Goal: Task Accomplishment & Management: Complete application form

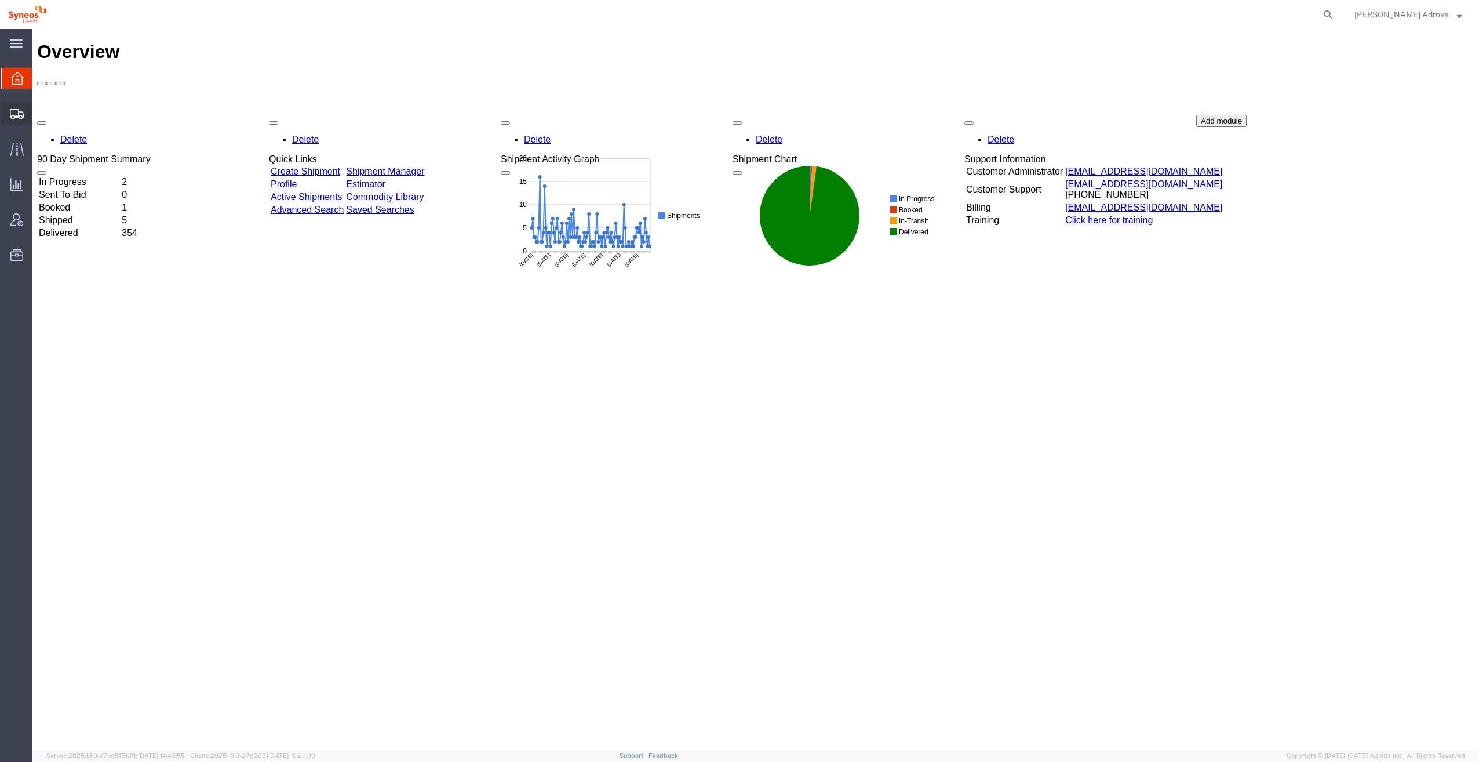
click at [0, 0] on span "Shipment Manager" at bounding box center [0, 0] width 0 height 0
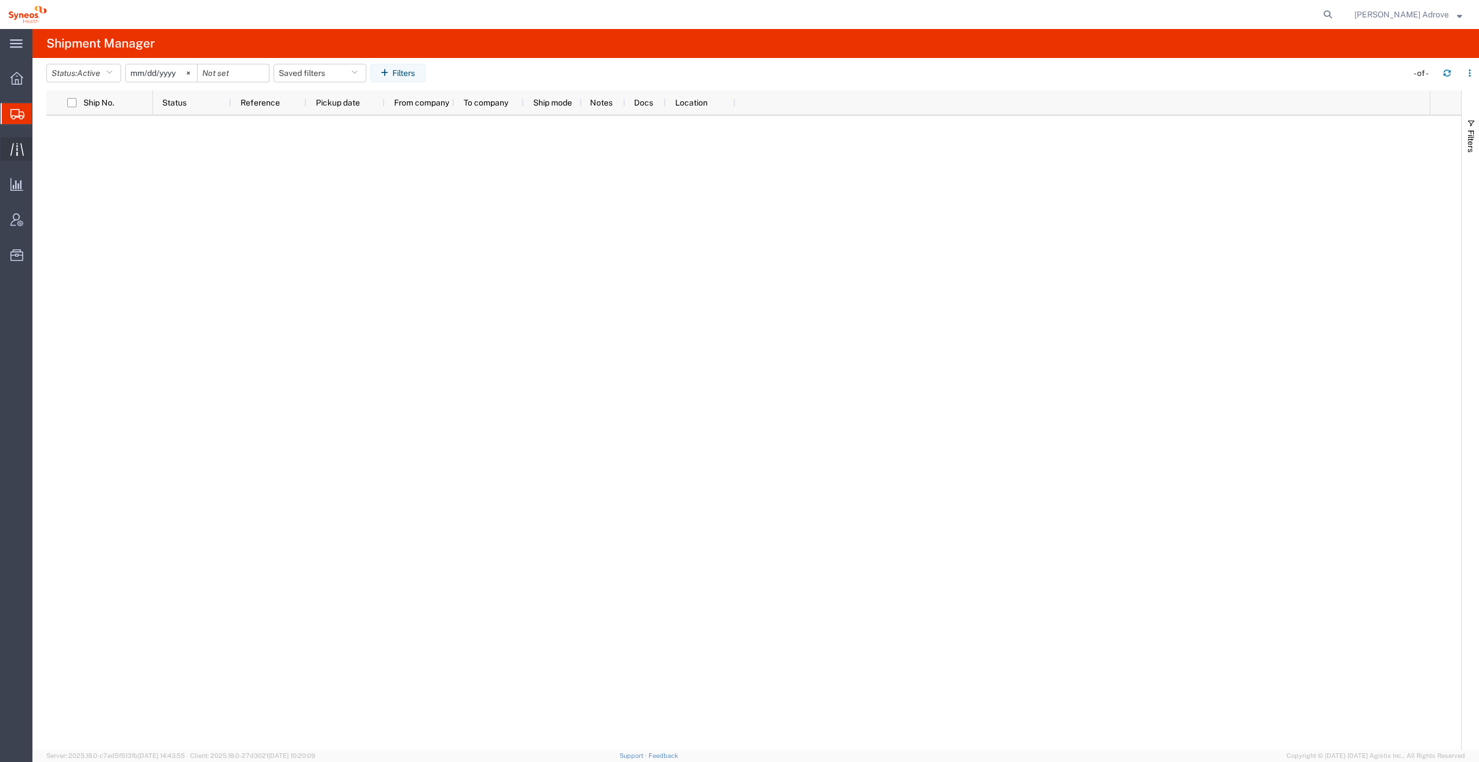
click at [40, 142] on span "Traffic" at bounding box center [36, 148] width 8 height 23
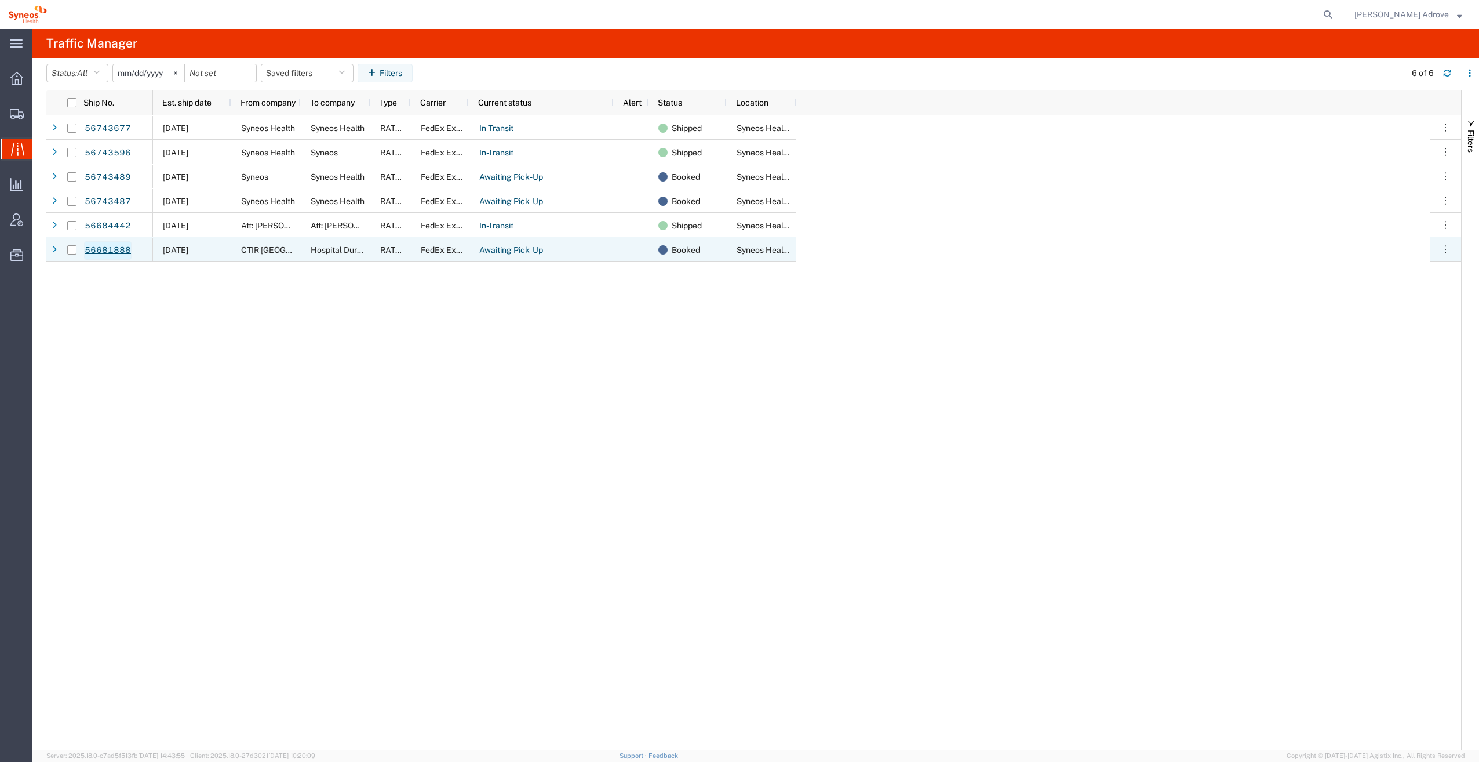
click at [101, 250] on link "56681888" at bounding box center [108, 250] width 48 height 19
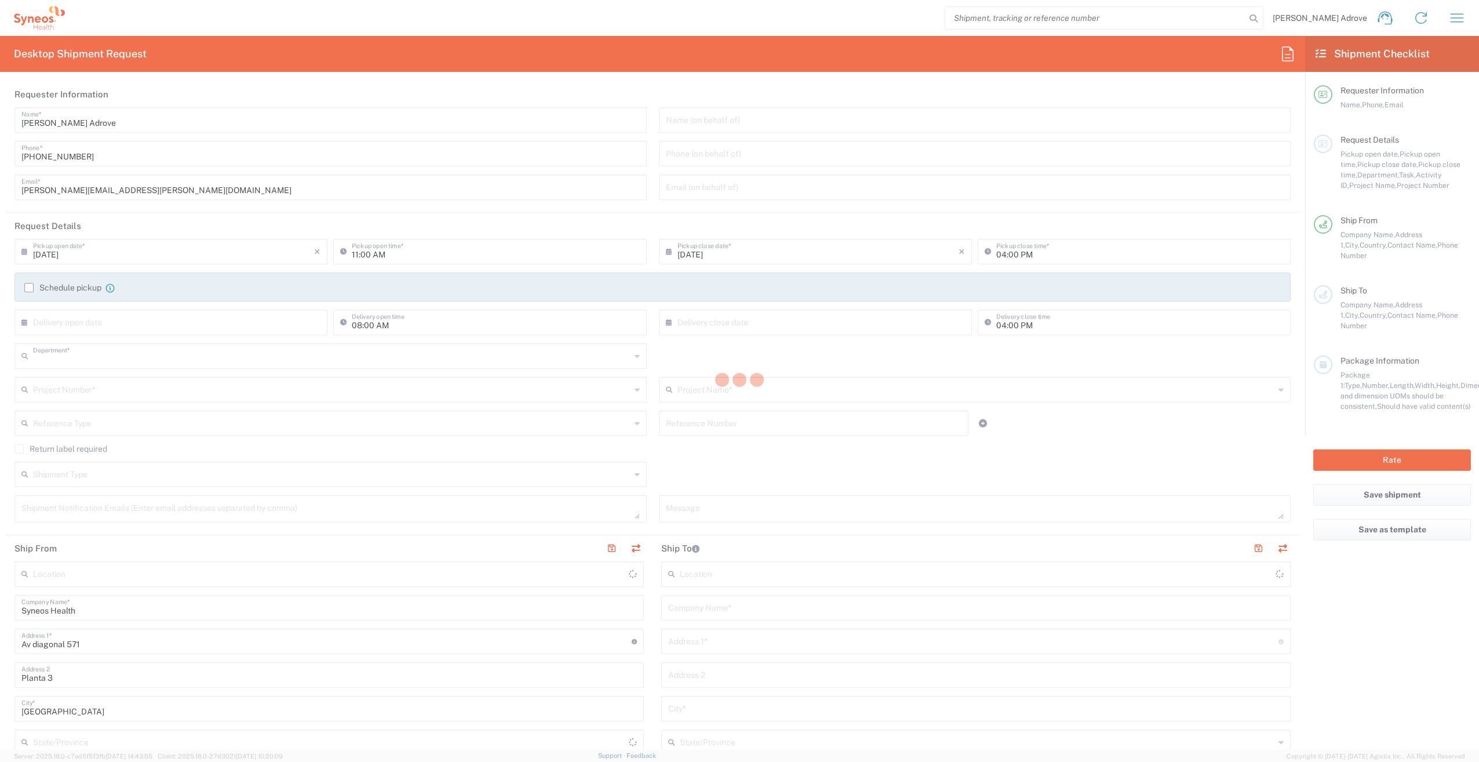
type input "8350"
type input "[GEOGRAPHIC_DATA]"
type input "Syneos Health Clinical [GEOGRAPHIC_DATA]"
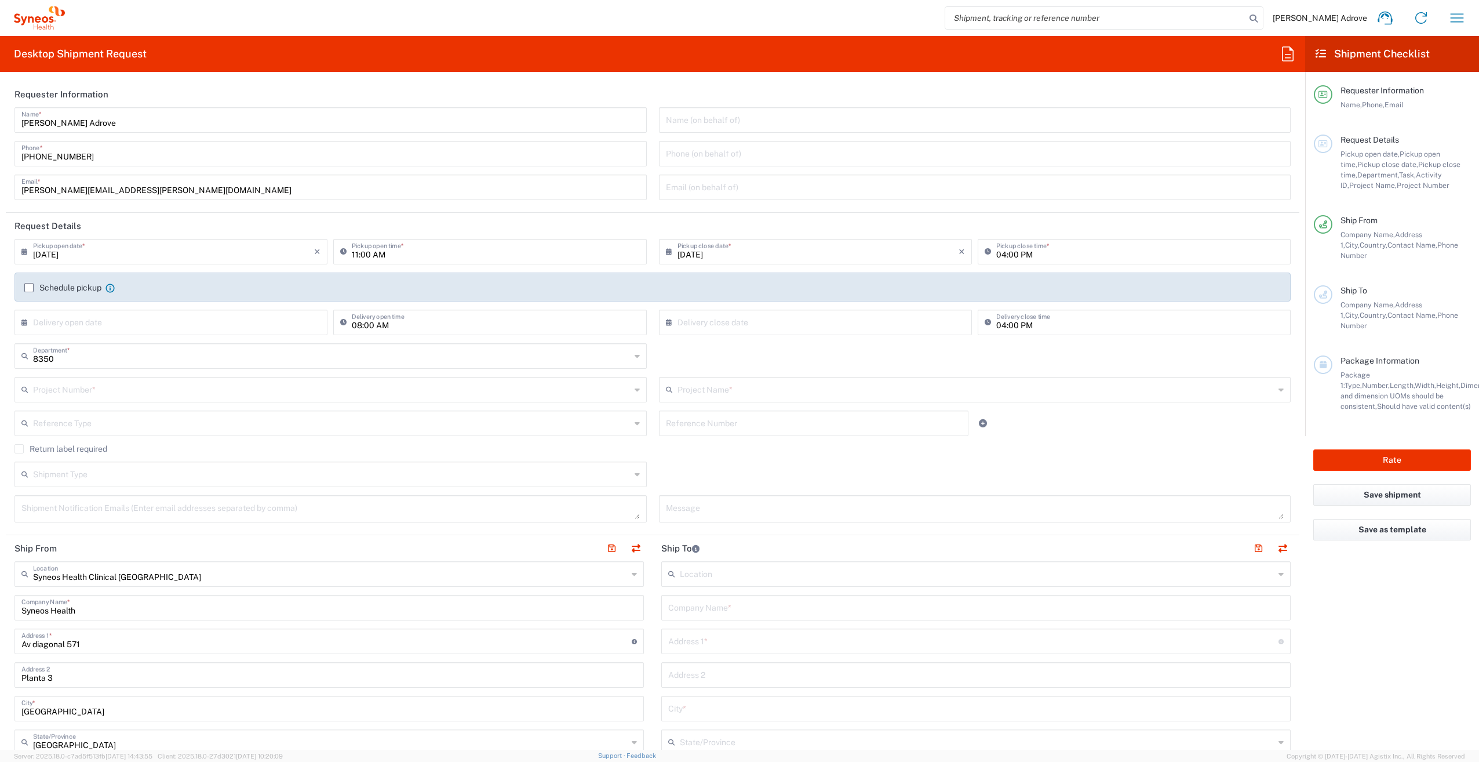
click at [186, 423] on input "text" at bounding box center [332, 422] width 598 height 20
click at [1042, 461] on div "Shipment Type Batch Regular" at bounding box center [653, 478] width 1289 height 34
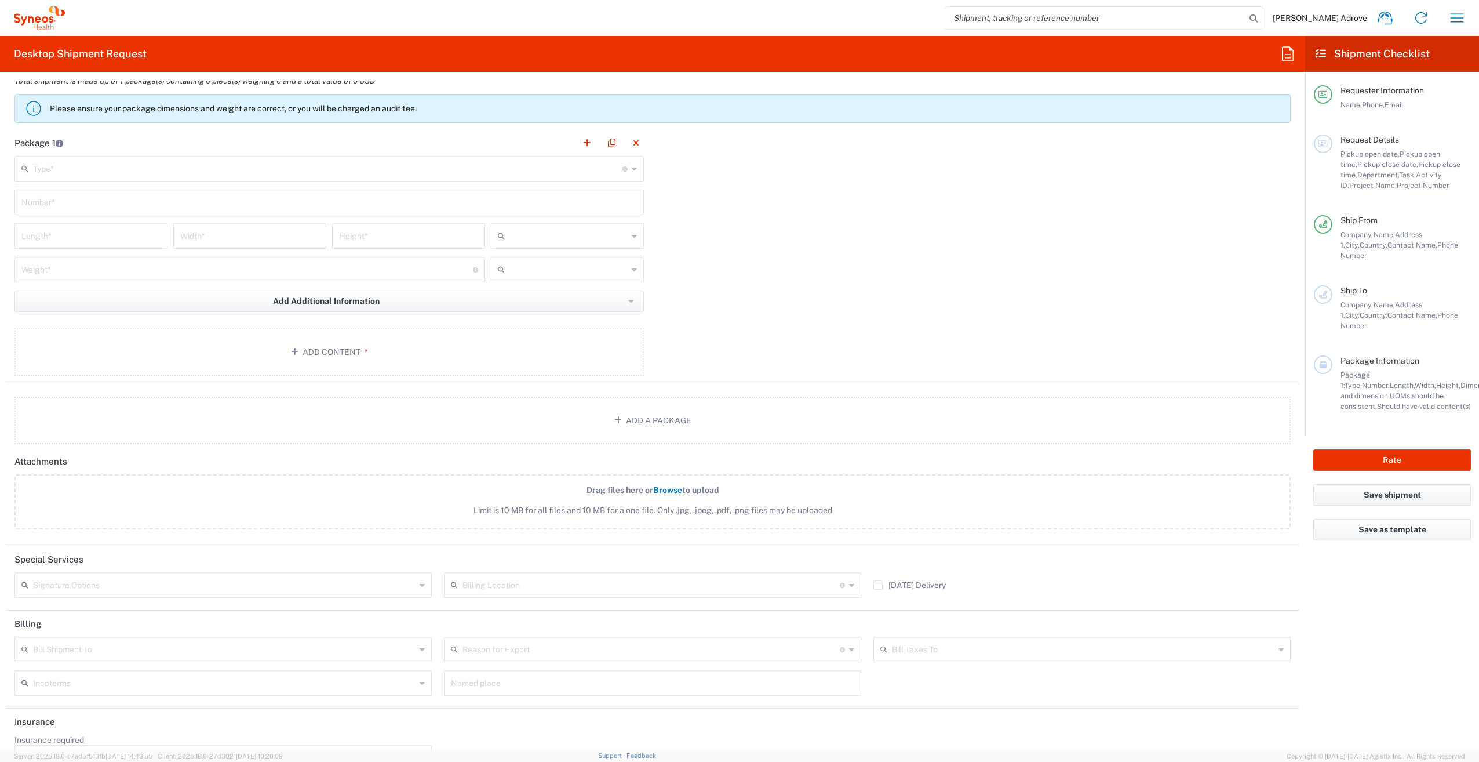
scroll to position [1086, 0]
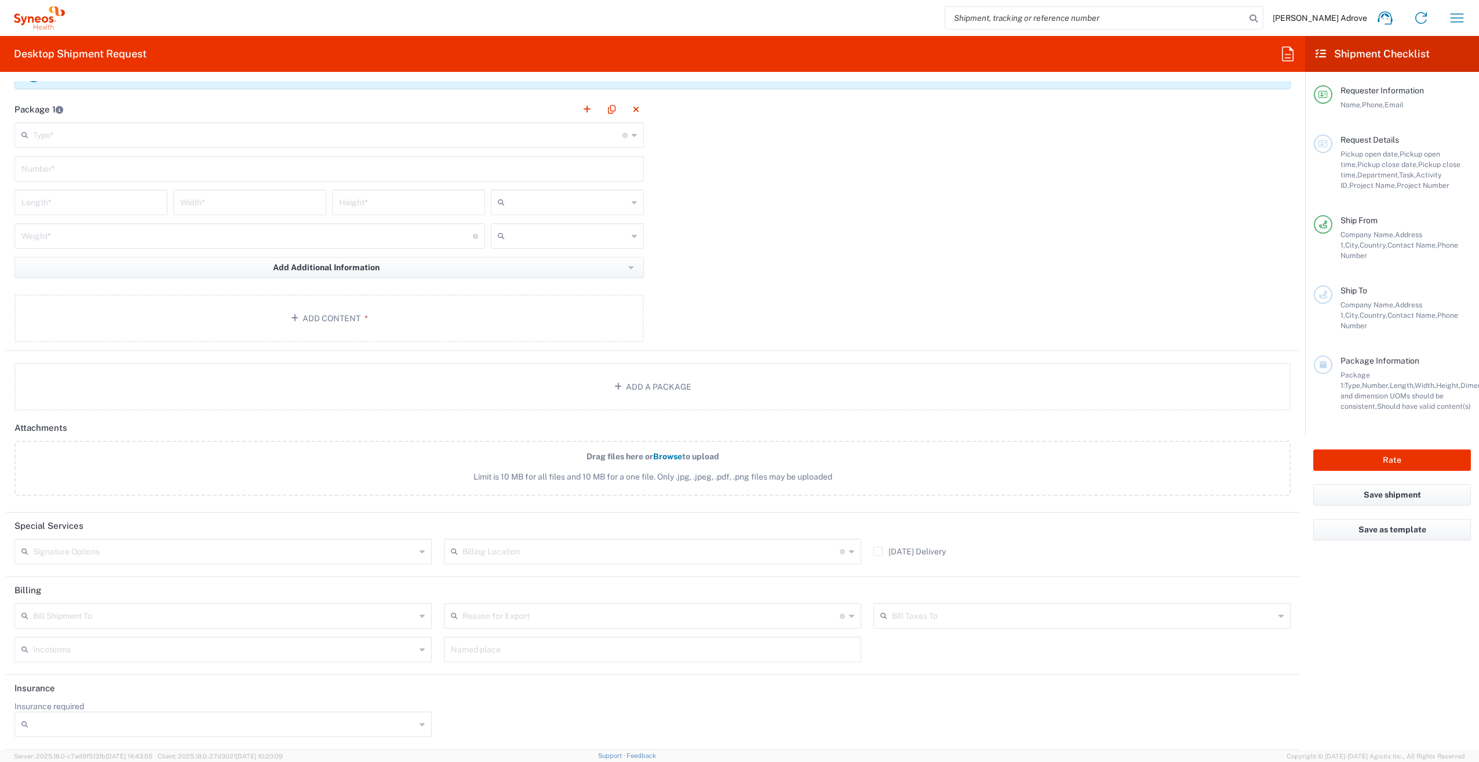
click at [86, 554] on input "text" at bounding box center [224, 550] width 383 height 20
click at [181, 517] on header "Special Services" at bounding box center [653, 525] width 1294 height 26
click at [420, 550] on icon at bounding box center [422, 551] width 5 height 19
click at [420, 551] on icon at bounding box center [422, 551] width 5 height 19
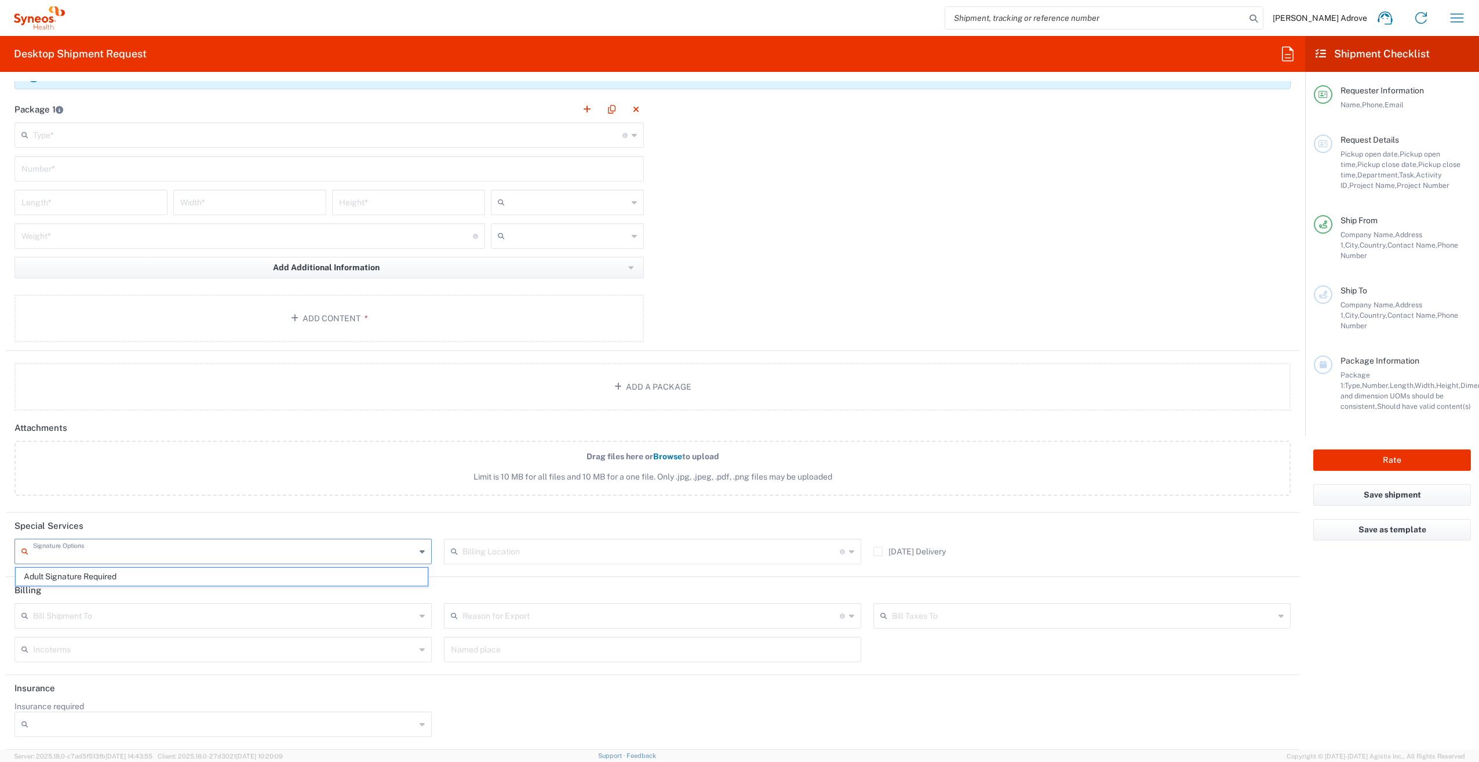
click at [382, 530] on header "Special Services" at bounding box center [653, 525] width 1294 height 26
